Goal: Navigation & Orientation: Find specific page/section

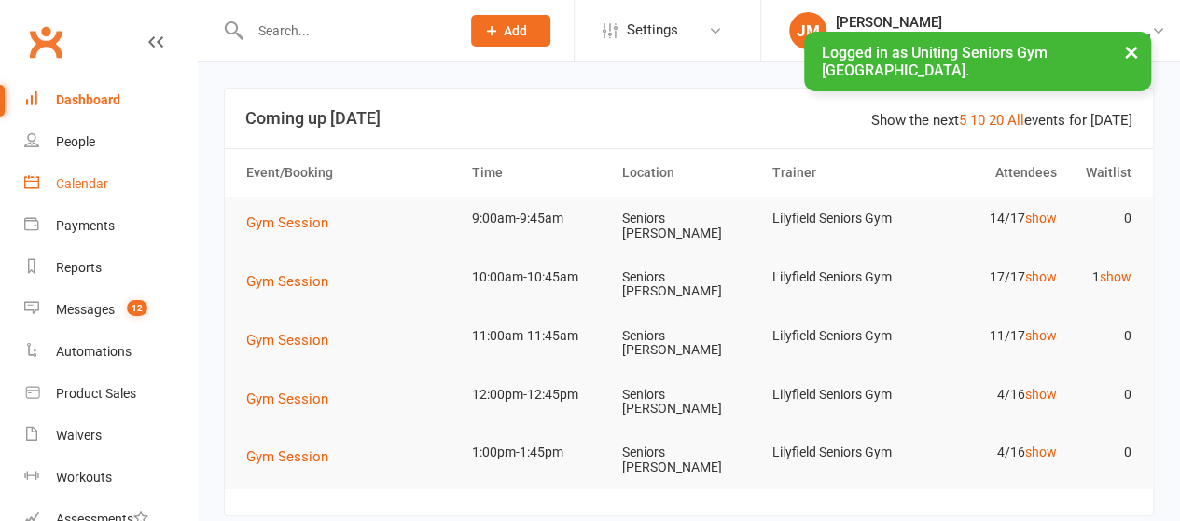
click at [109, 193] on link "Calendar" at bounding box center [110, 184] width 173 height 42
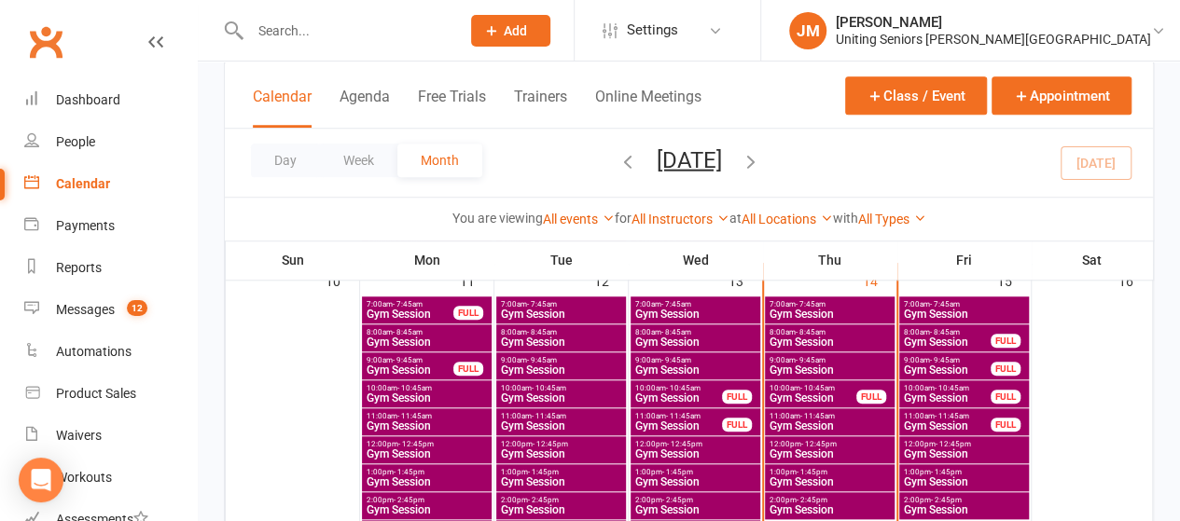
scroll to position [699, 0]
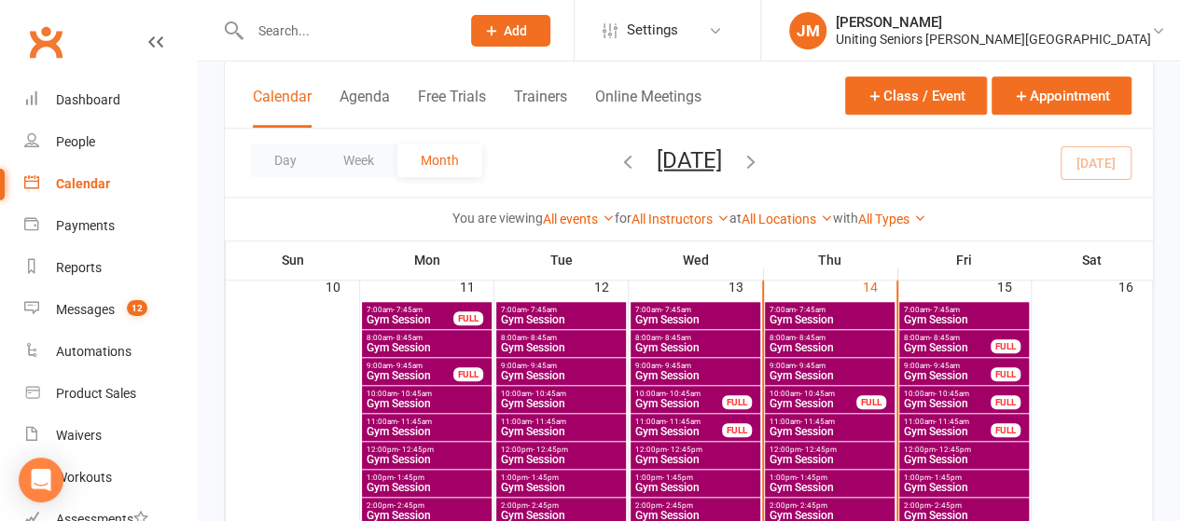
click at [787, 373] on span "Gym Session" at bounding box center [829, 375] width 122 height 11
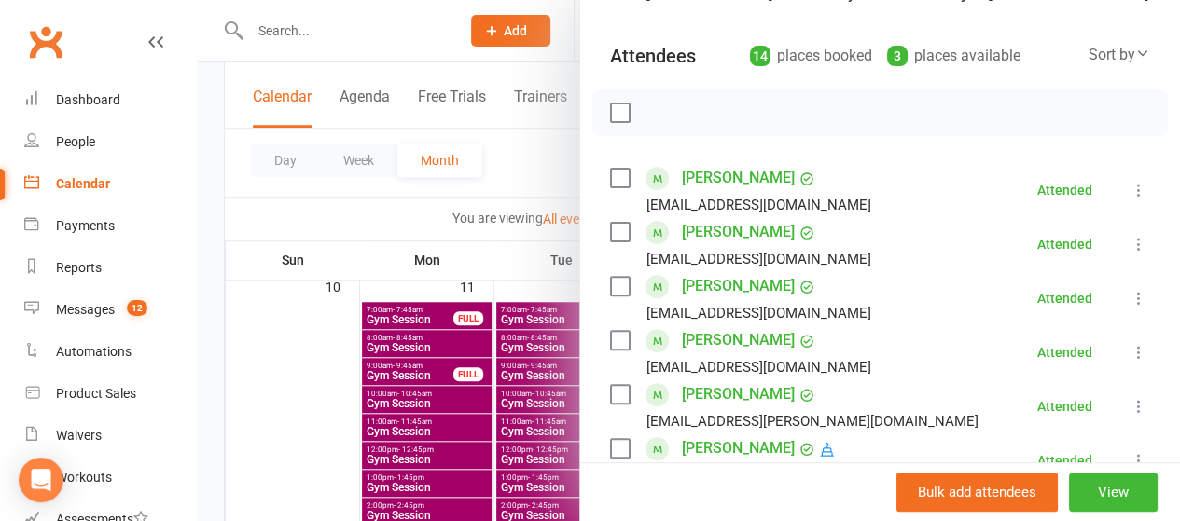
scroll to position [185, 0]
click at [476, 68] on div at bounding box center [689, 260] width 982 height 521
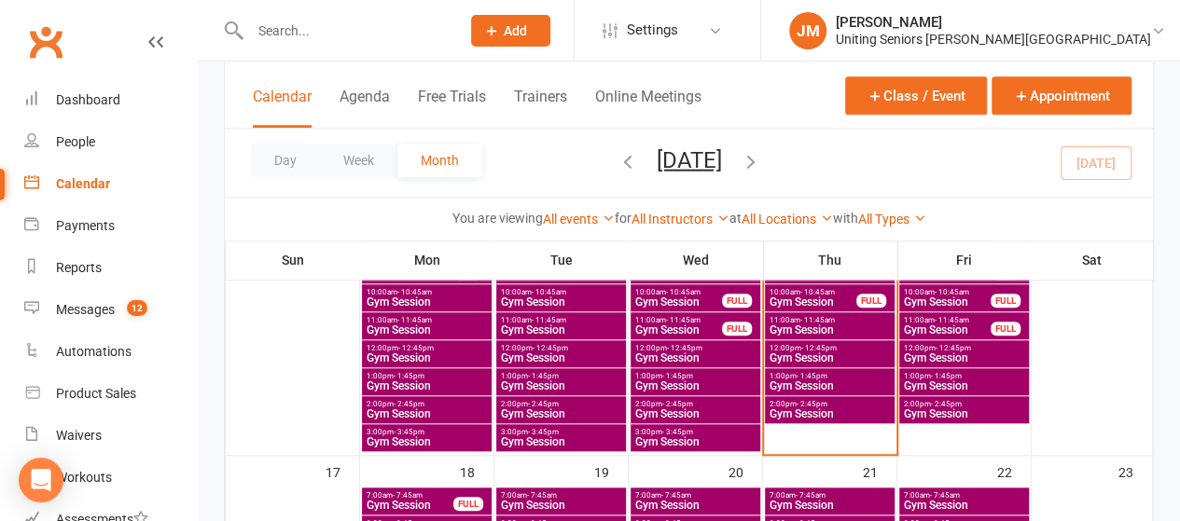
scroll to position [802, 0]
